Goal: Task Accomplishment & Management: Complete application form

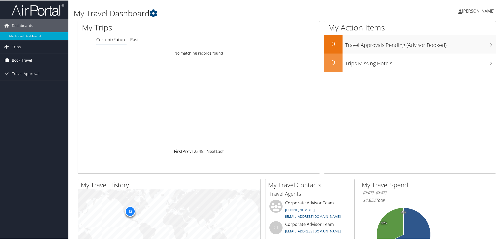
click at [23, 59] on span "Book Travel" at bounding box center [22, 59] width 20 height 13
click at [27, 60] on span "Book Travel" at bounding box center [22, 59] width 20 height 13
click at [27, 59] on span "Book Travel" at bounding box center [22, 59] width 20 height 13
click at [24, 69] on link "Agent Booking Request" at bounding box center [34, 71] width 68 height 8
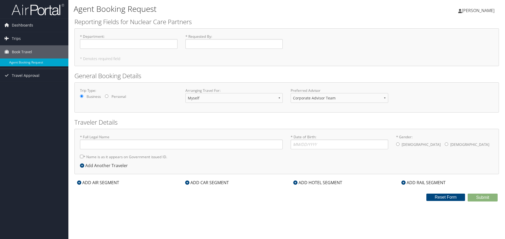
type input "Gregory M Letendre"
click at [358, 100] on select "Corporate Advisor Team Corporate Advisor Team" at bounding box center [339, 98] width 98 height 10
click at [158, 207] on div "Agent Booking Request Gregory Letendre Gregory Letendre My Settings Travel Agen…" at bounding box center [286, 119] width 436 height 239
click at [95, 184] on div "ADD AIR SEGMENT" at bounding box center [97, 183] width 47 height 6
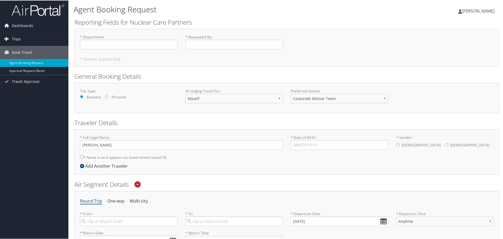
click at [16, 38] on span "Trips" at bounding box center [16, 38] width 9 height 13
